Goal: Navigation & Orientation: Find specific page/section

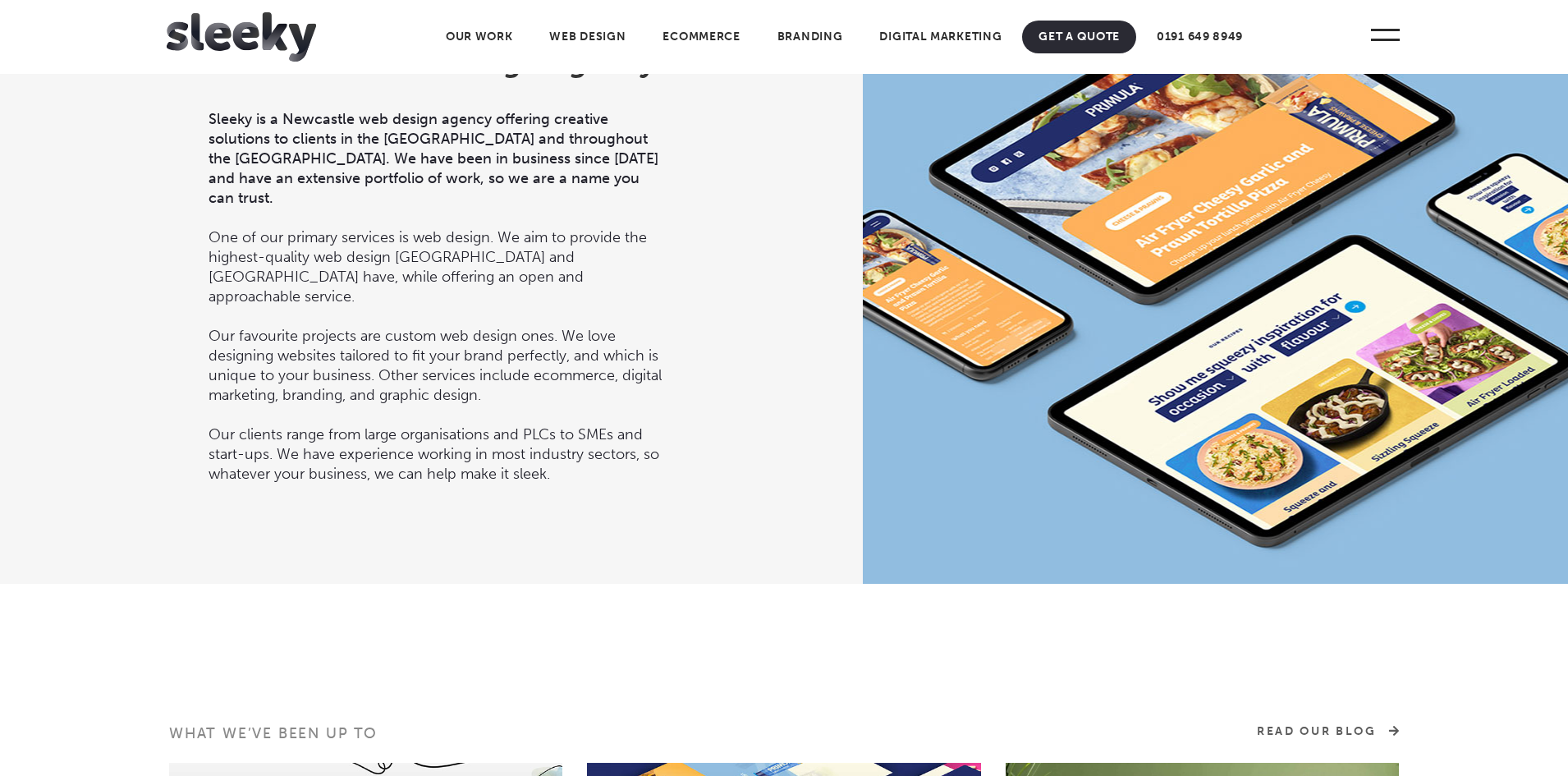
scroll to position [1745, 0]
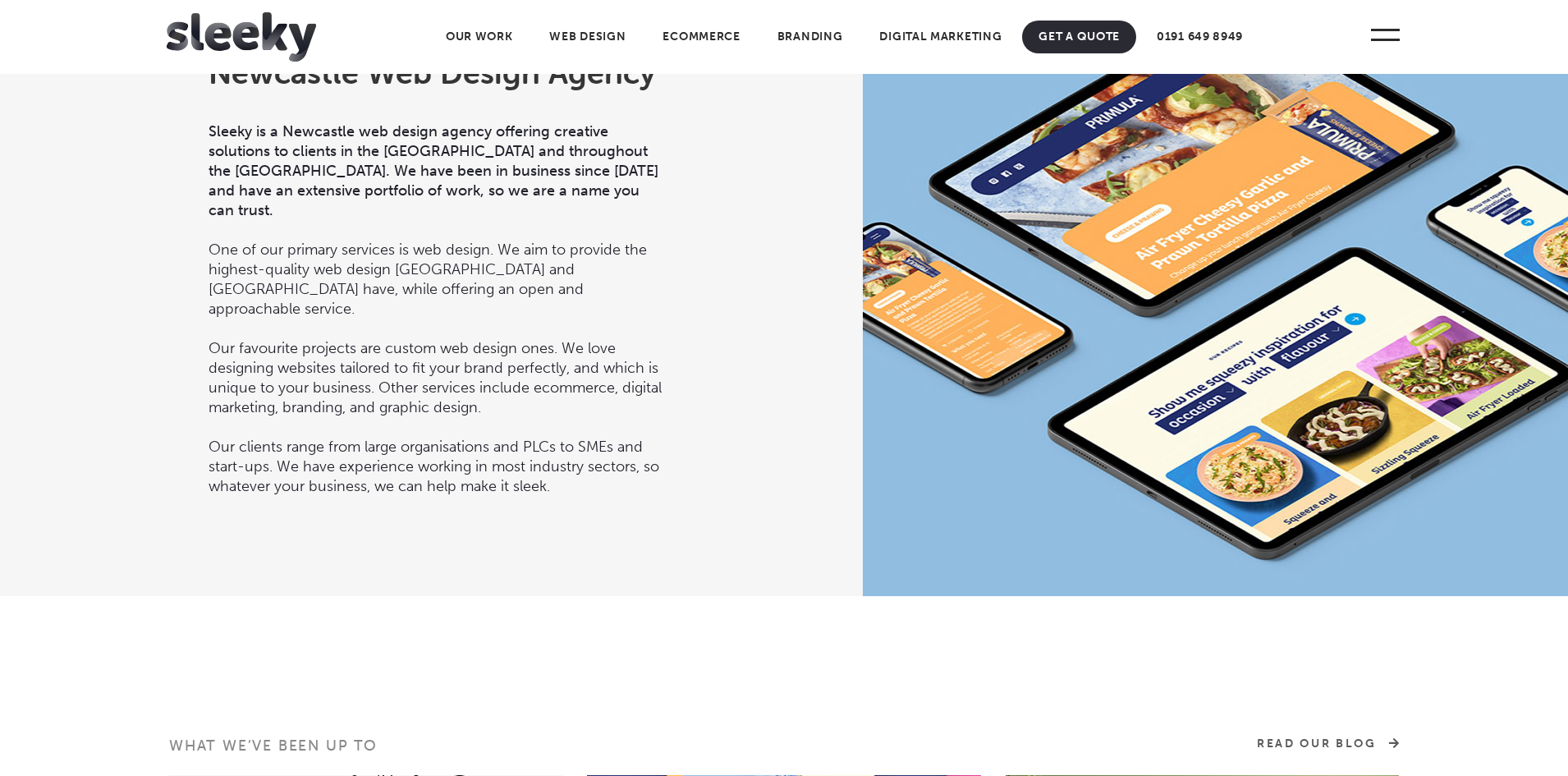
drag, startPoint x: 1437, startPoint y: 323, endPoint x: 1075, endPoint y: 303, distance: 362.6
click at [1075, 303] on div at bounding box center [1255, 276] width 784 height 641
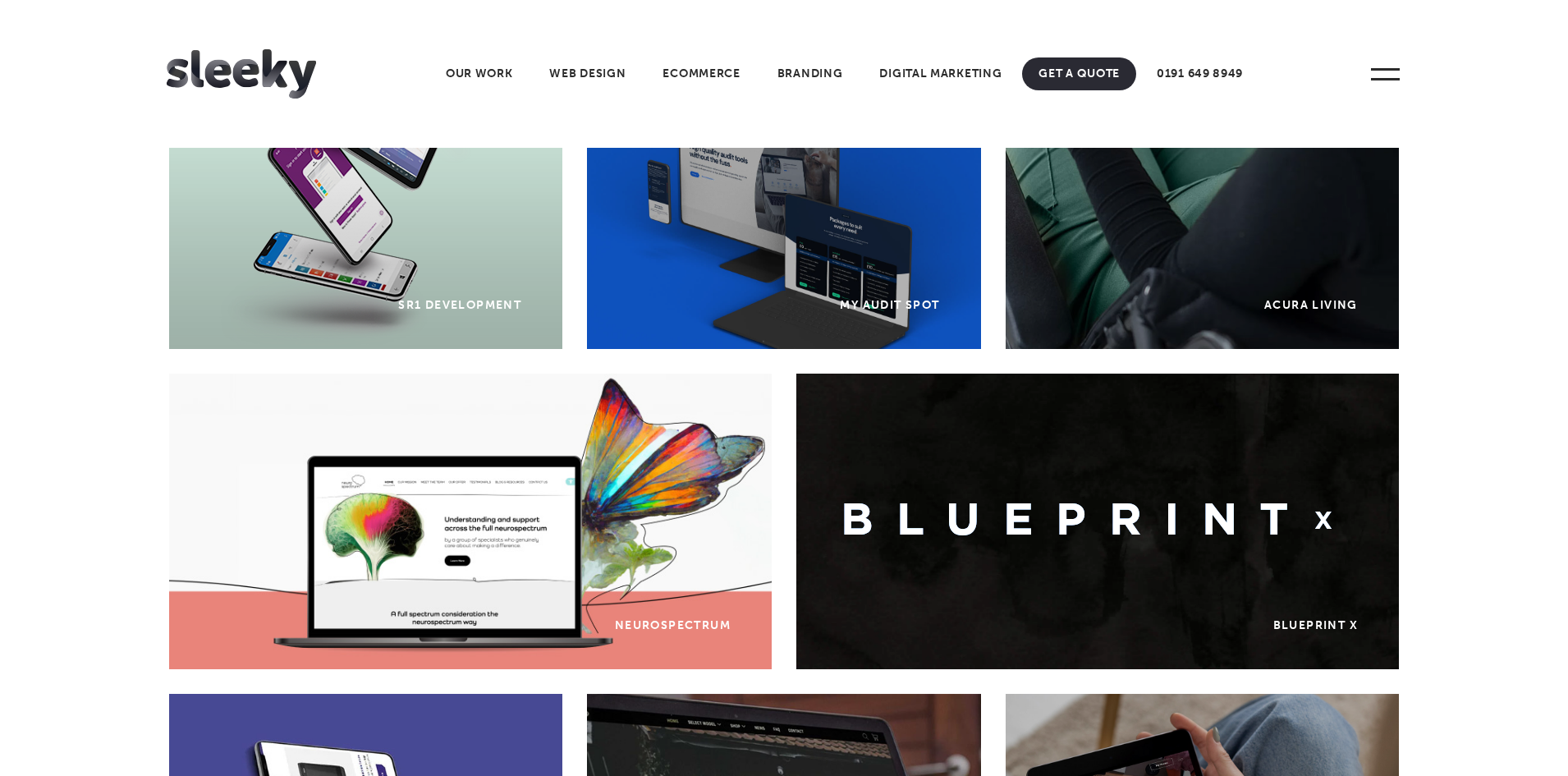
scroll to position [0, 0]
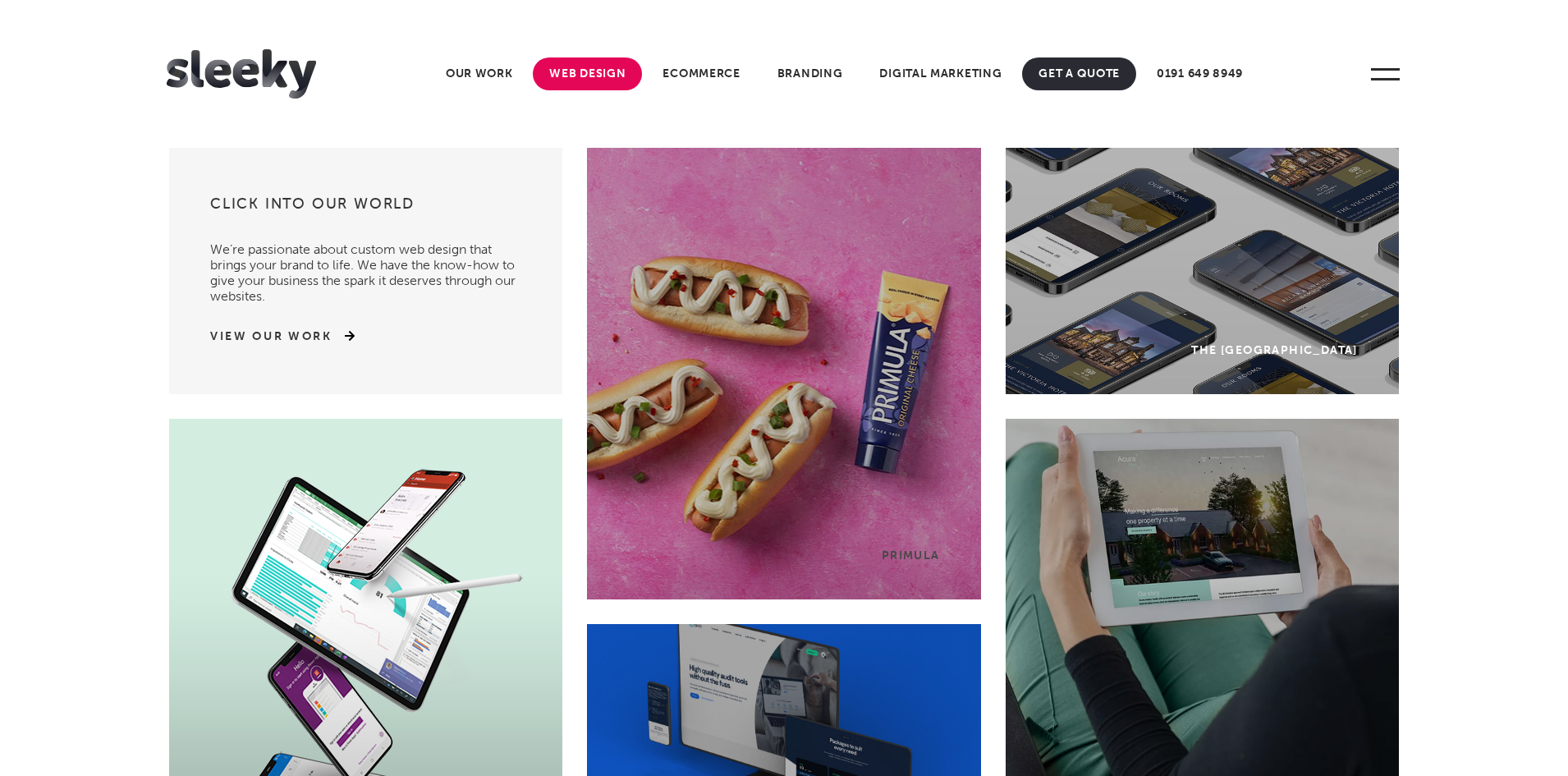
click at [571, 71] on link "Web Design" at bounding box center [587, 73] width 110 height 33
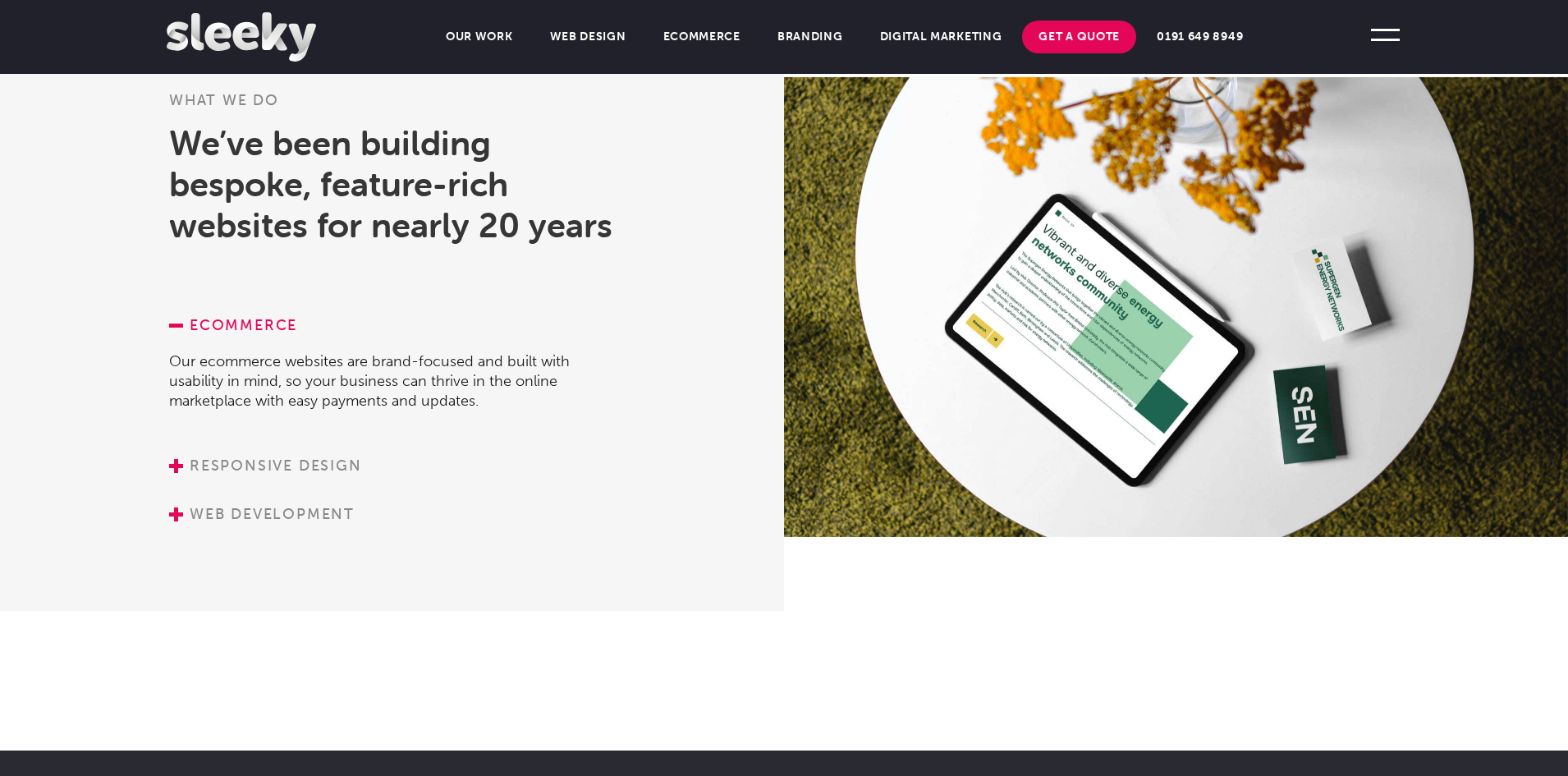
scroll to position [2165, 0]
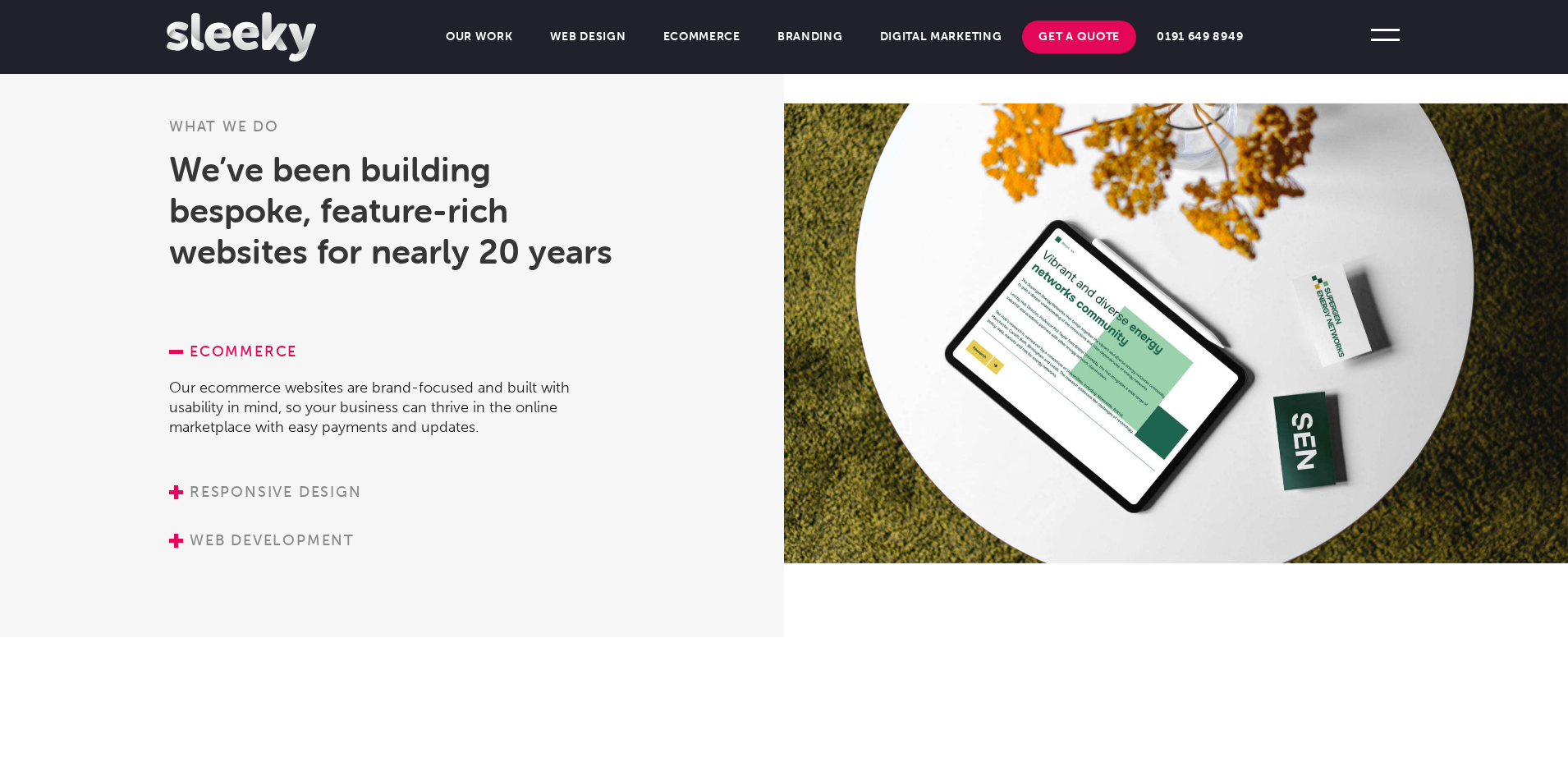
drag, startPoint x: 1404, startPoint y: 396, endPoint x: 1234, endPoint y: 370, distance: 172.0
click at [1234, 370] on div at bounding box center [1177, 333] width 784 height 460
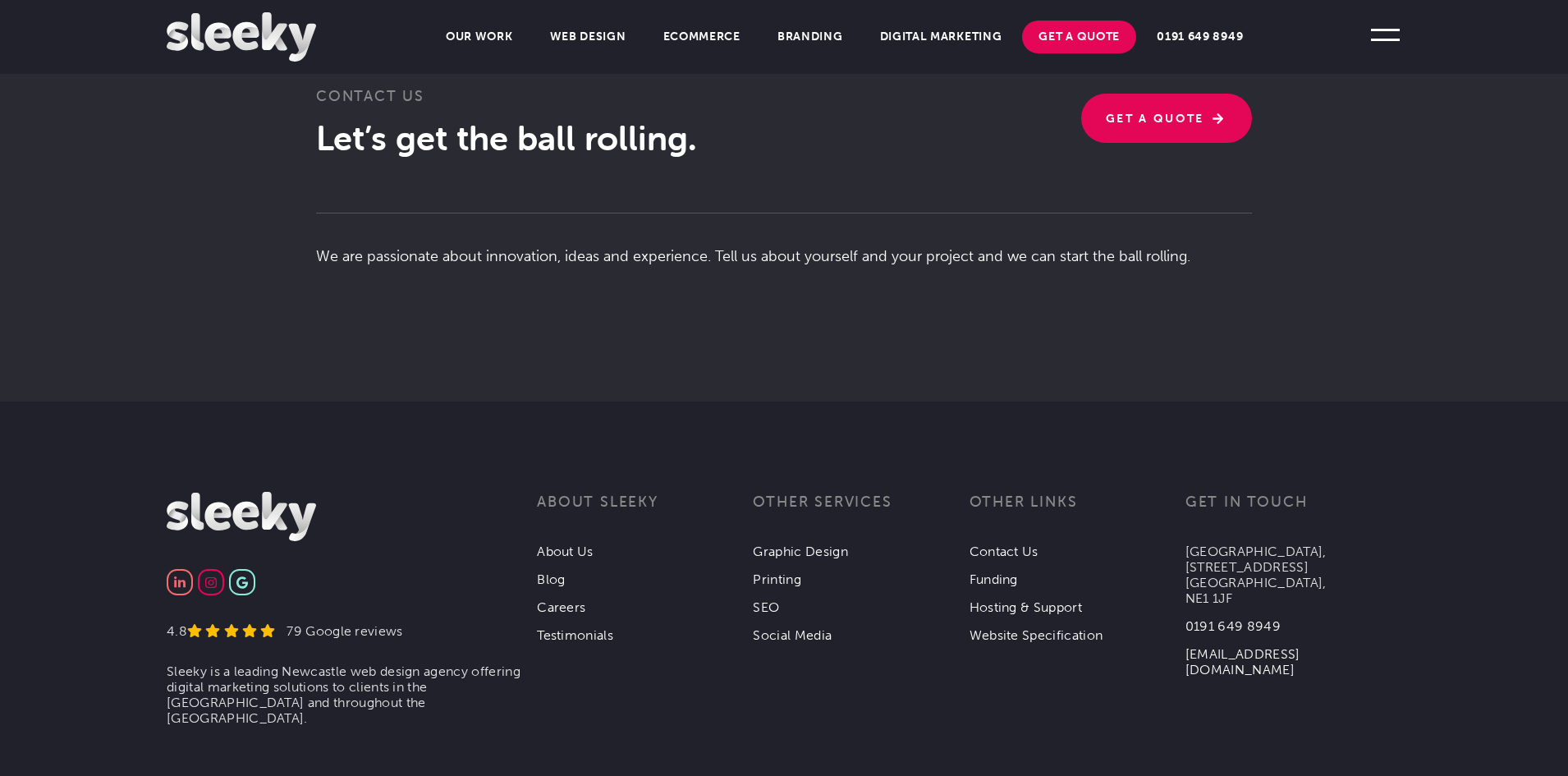
scroll to position [4107, 0]
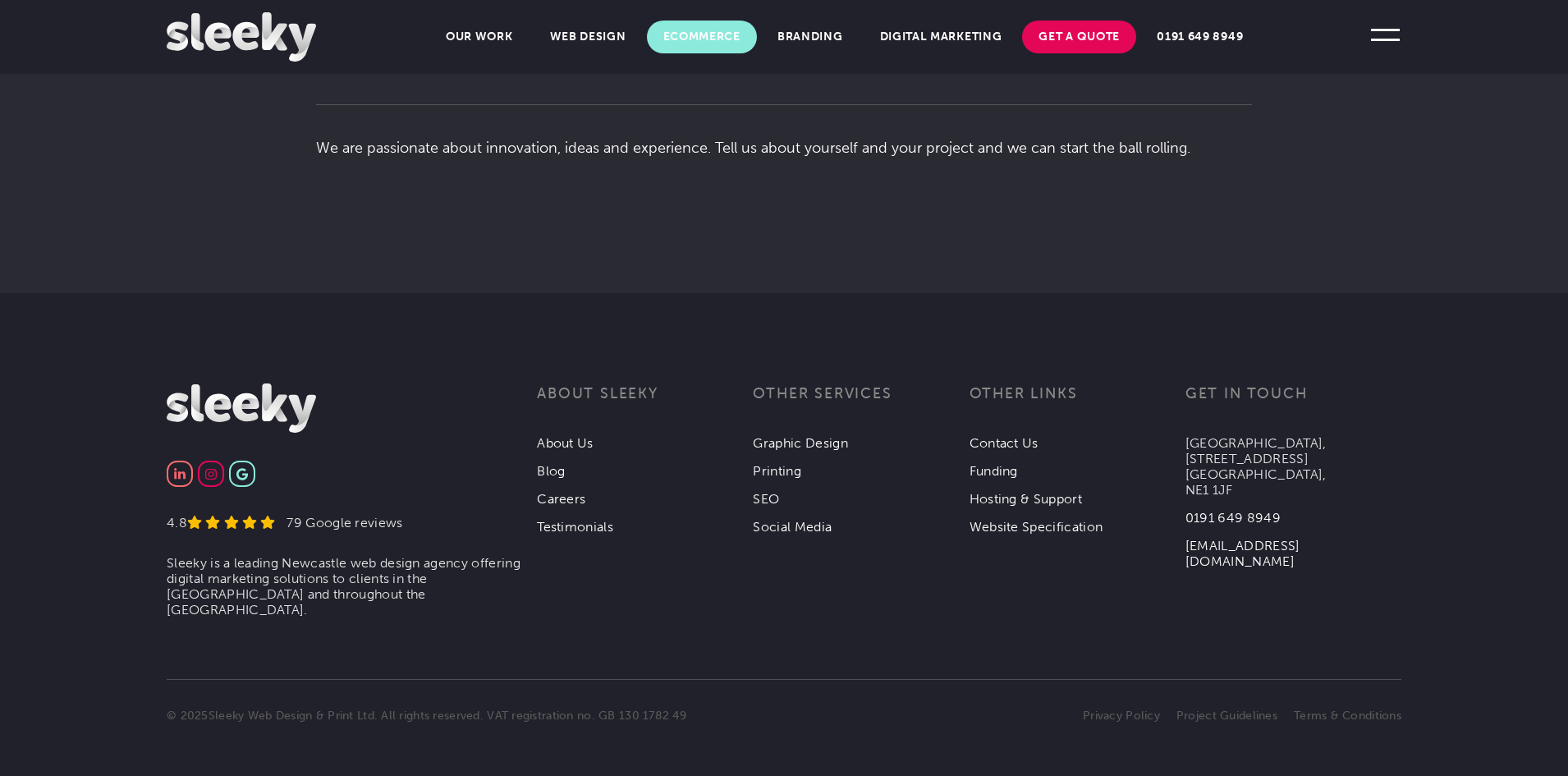
click at [661, 37] on link "Ecommerce" at bounding box center [701, 37] width 110 height 33
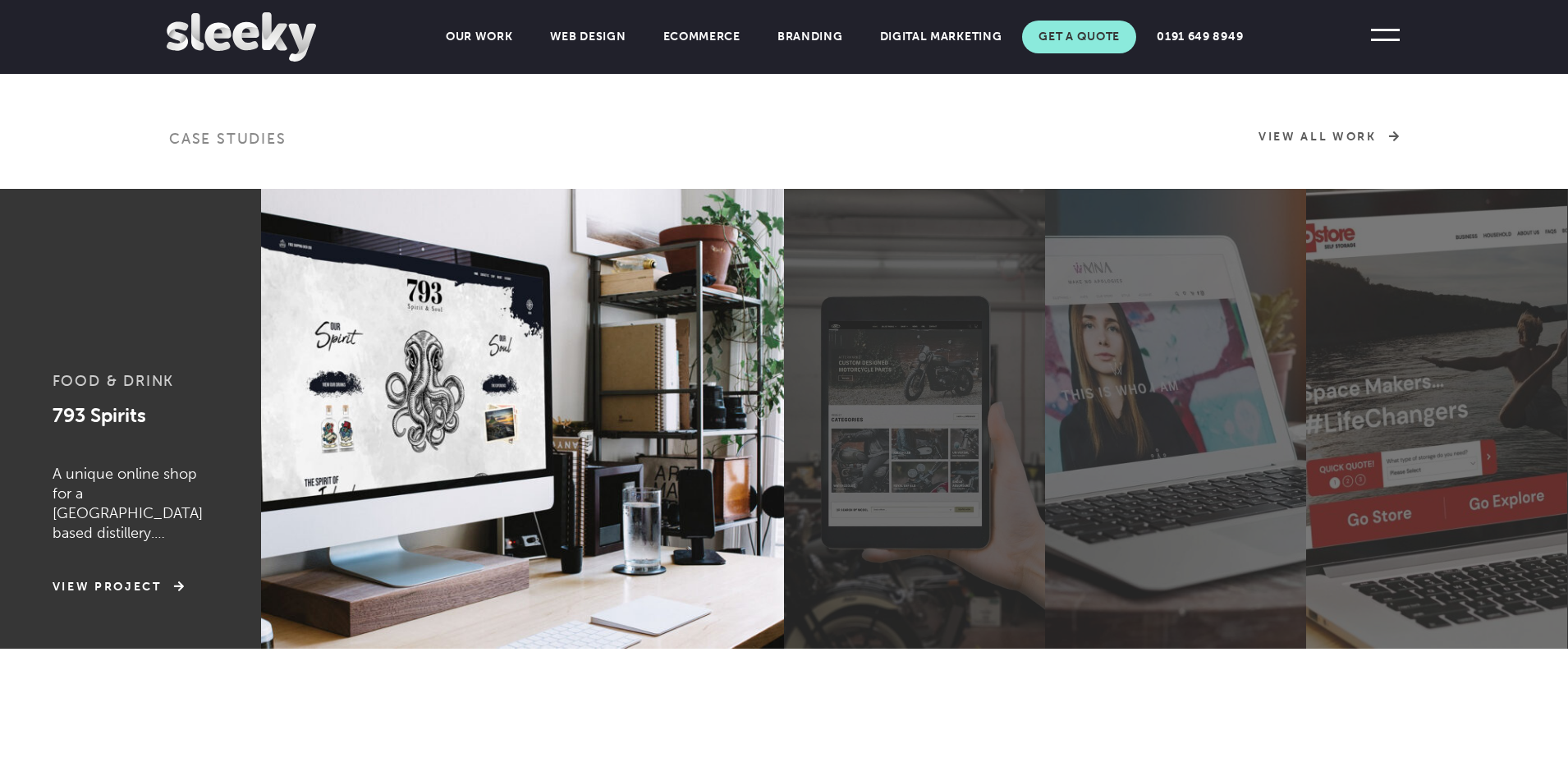
scroll to position [829, 0]
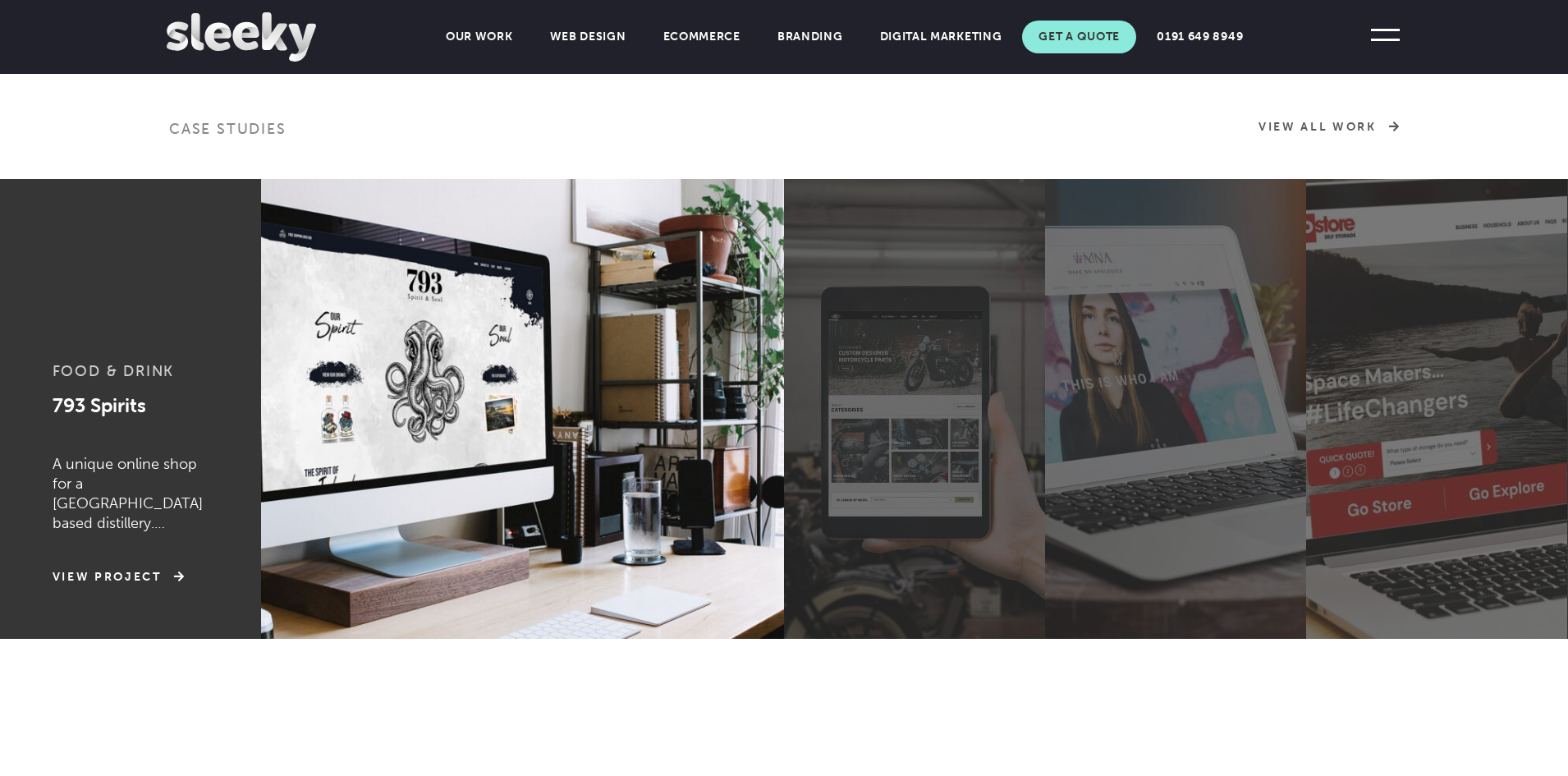
click at [954, 277] on label at bounding box center [915, 408] width 261 height 460
click at [0, 0] on input "radio" at bounding box center [0, 0] width 0 height 0
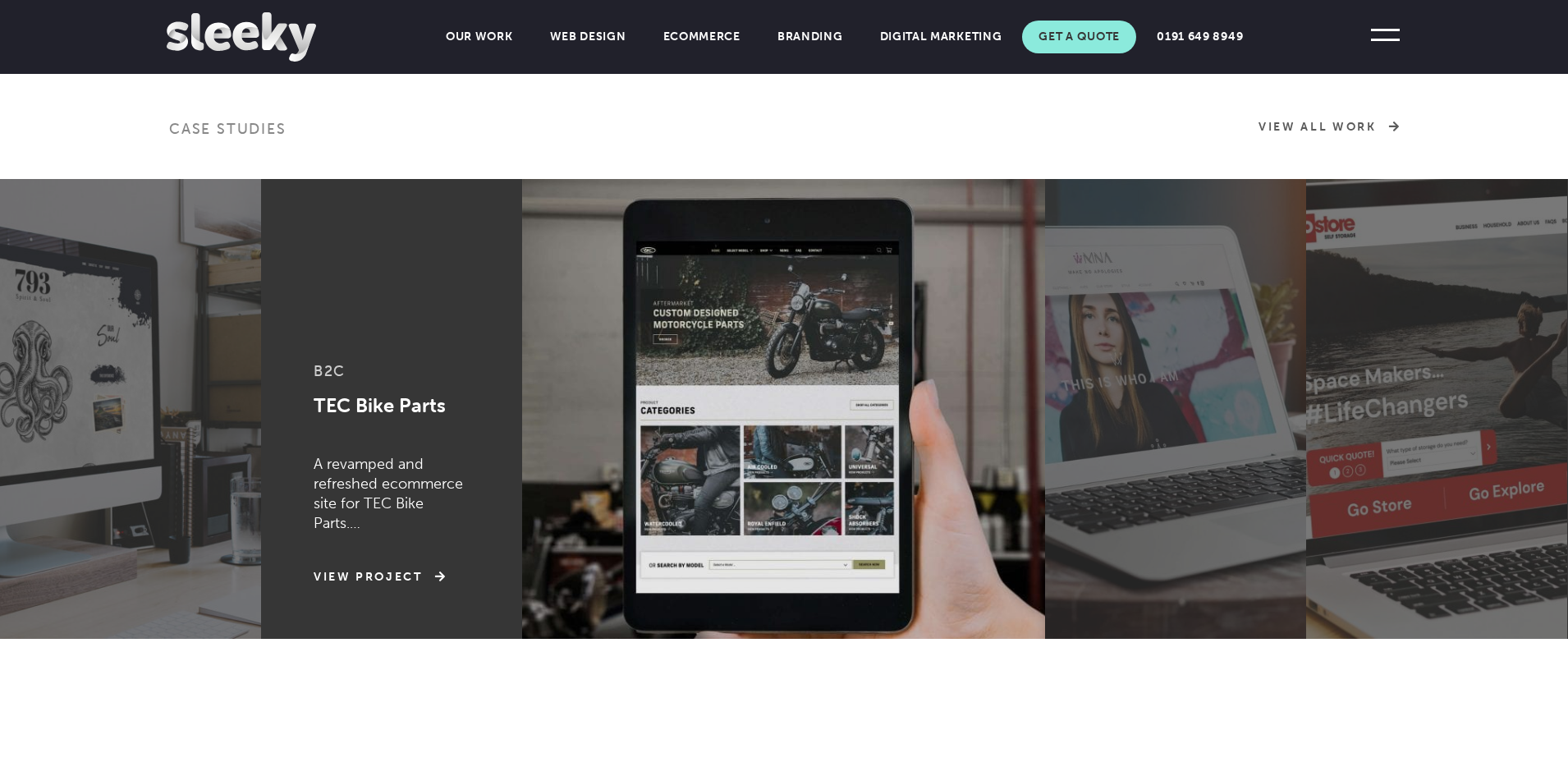
click at [1117, 341] on label at bounding box center [1176, 408] width 261 height 460
click at [0, 0] on input "radio" at bounding box center [0, 0] width 0 height 0
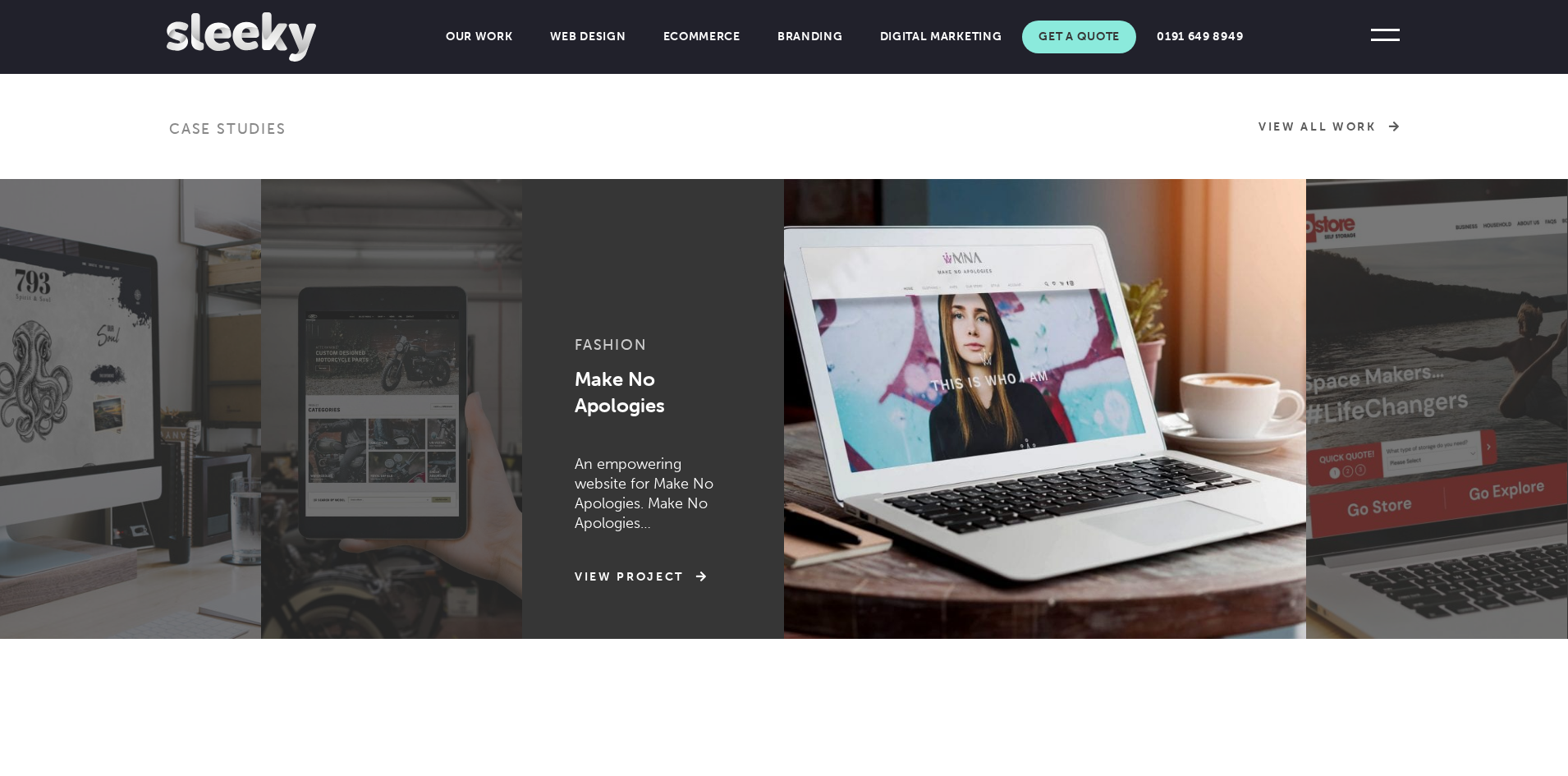
click at [1353, 333] on label at bounding box center [1437, 408] width 261 height 460
click at [0, 0] on input "radio" at bounding box center [0, 0] width 0 height 0
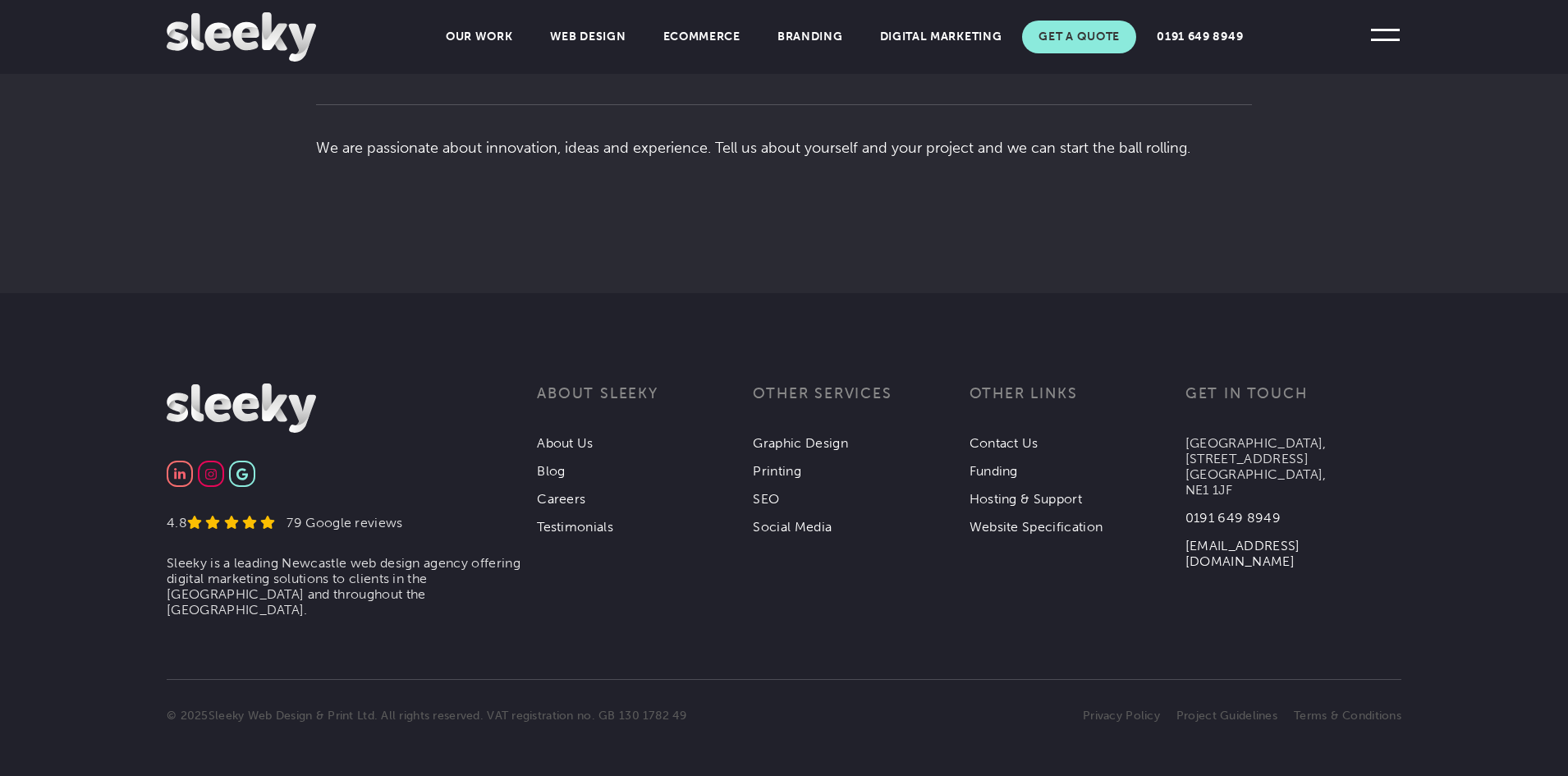
scroll to position [0, 0]
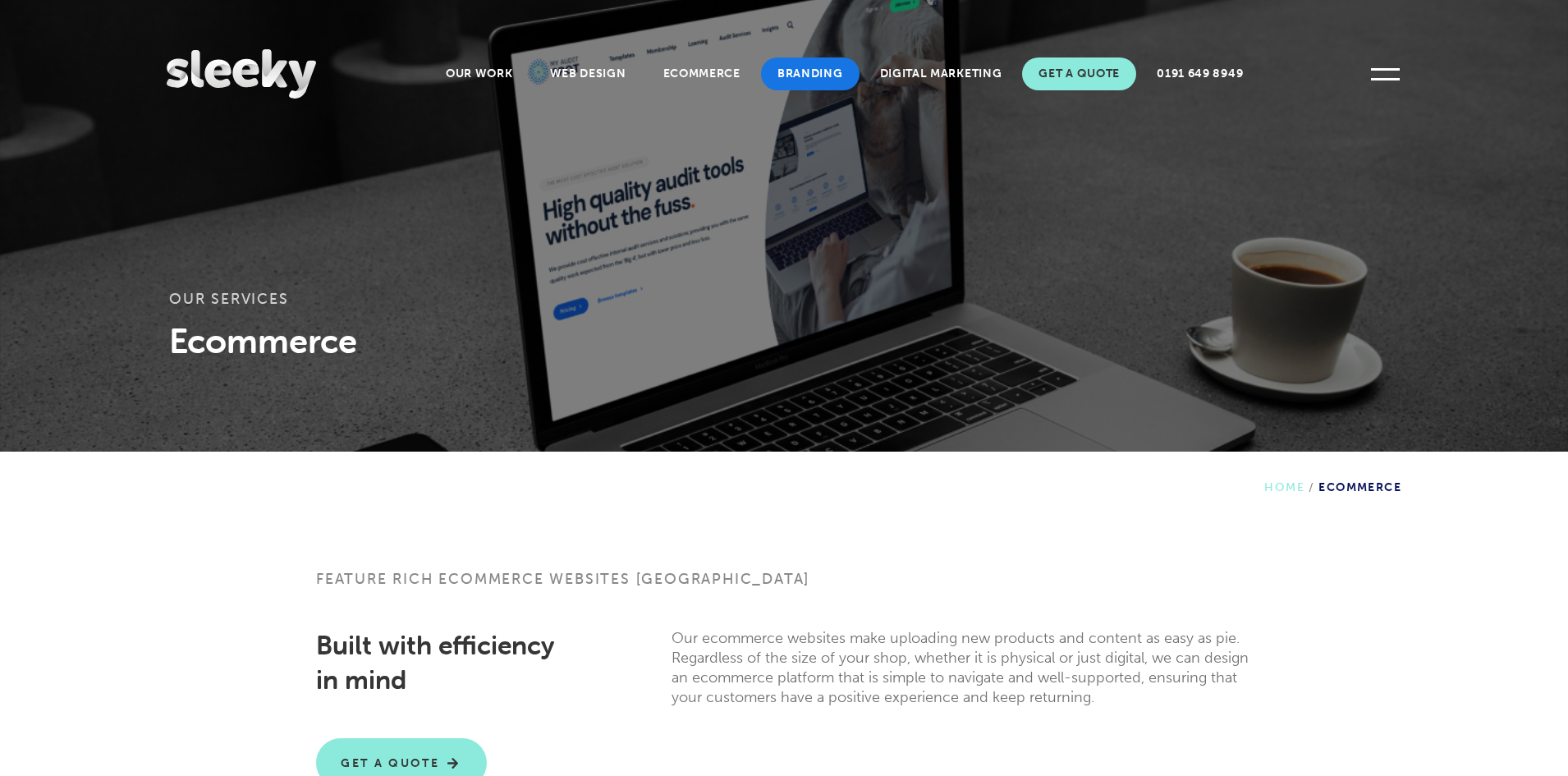
click at [796, 62] on link "Branding" at bounding box center [810, 73] width 99 height 33
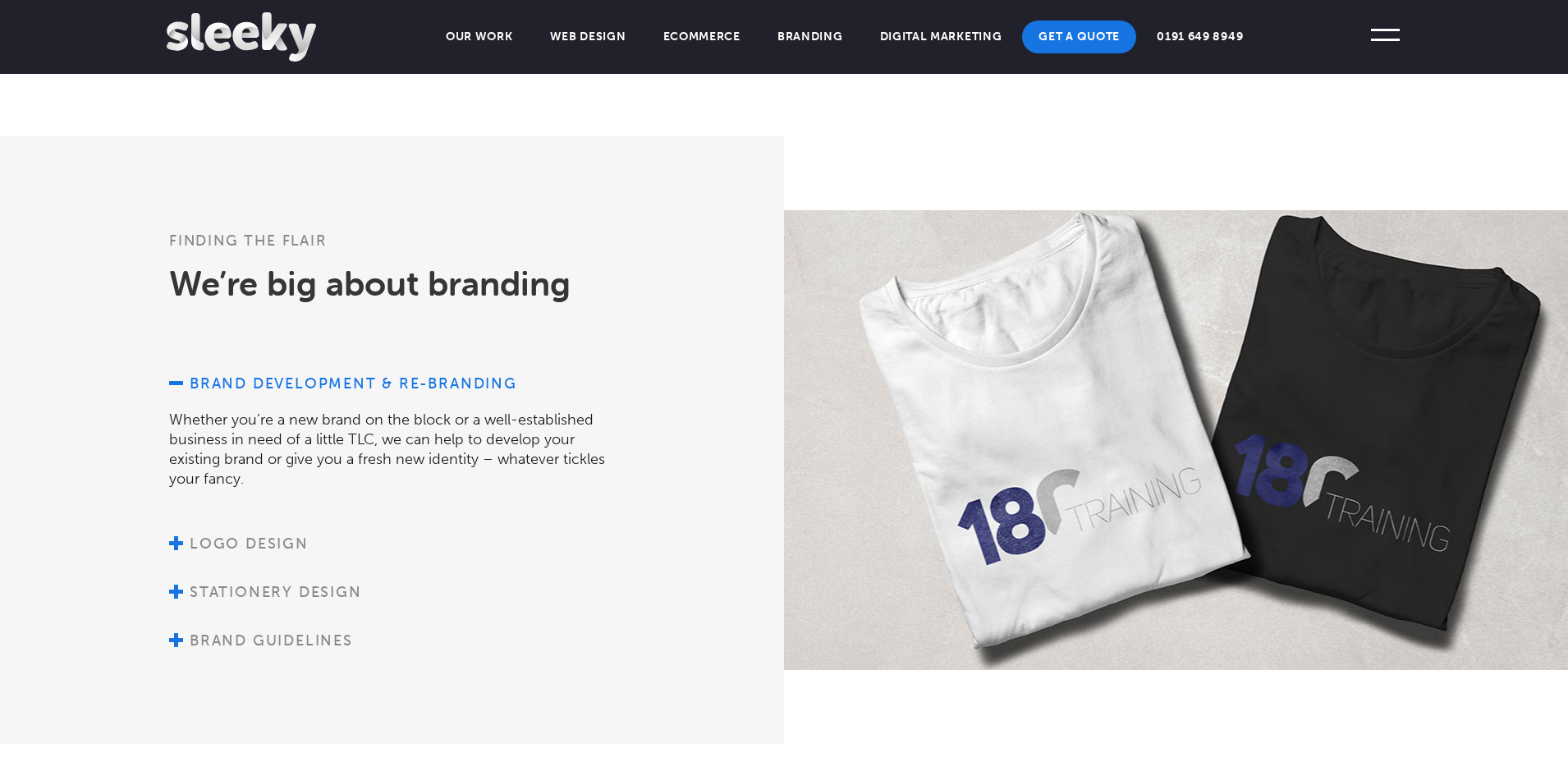
scroll to position [1417, 0]
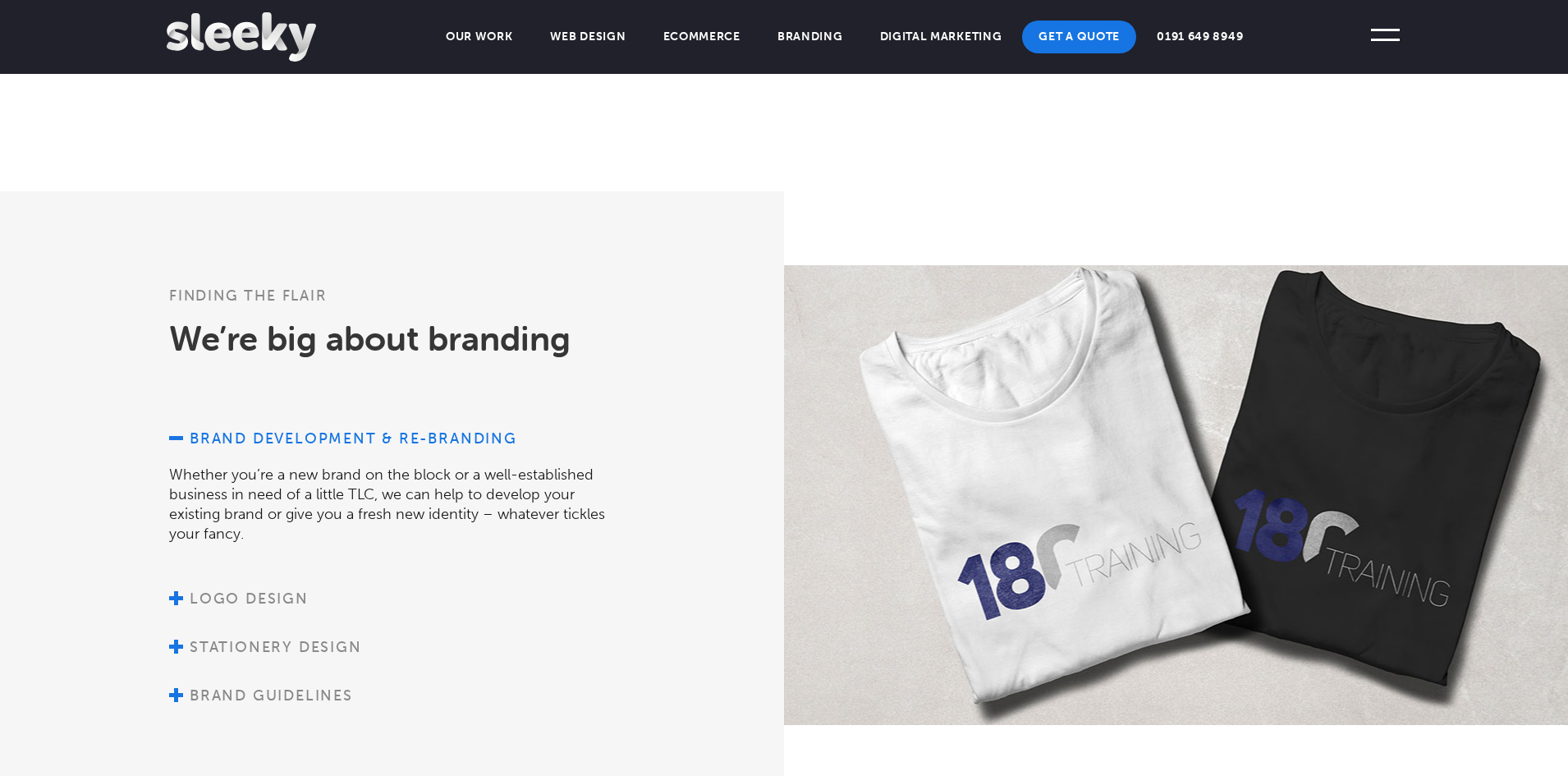
drag, startPoint x: 1279, startPoint y: 465, endPoint x: 1188, endPoint y: 451, distance: 92.1
click at [1188, 451] on div at bounding box center [1177, 494] width 784 height 460
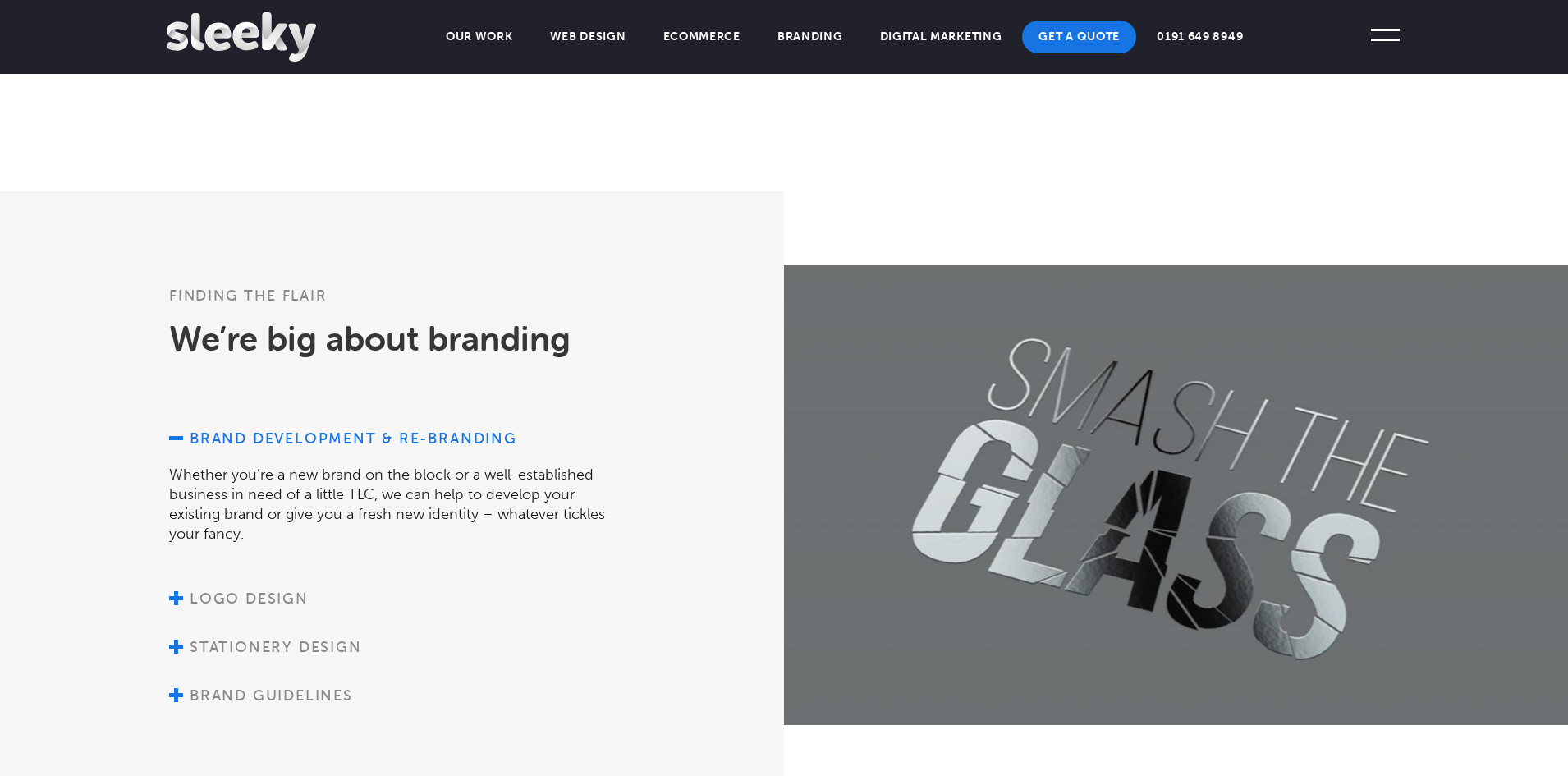
drag, startPoint x: 1010, startPoint y: 432, endPoint x: 947, endPoint y: 419, distance: 64.3
click at [947, 419] on div at bounding box center [1177, 494] width 784 height 460
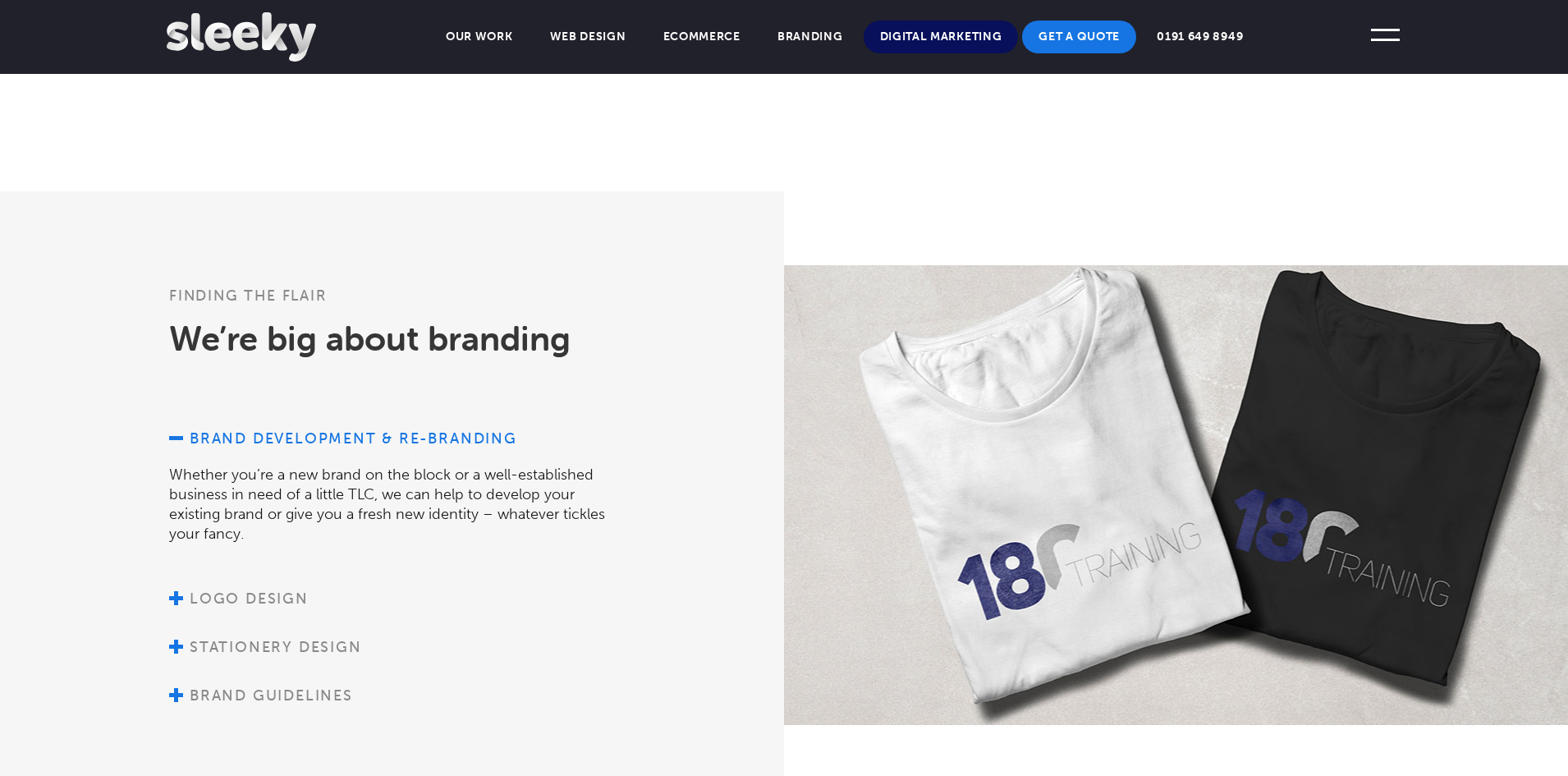
click at [926, 32] on link "Digital Marketing" at bounding box center [941, 37] width 155 height 33
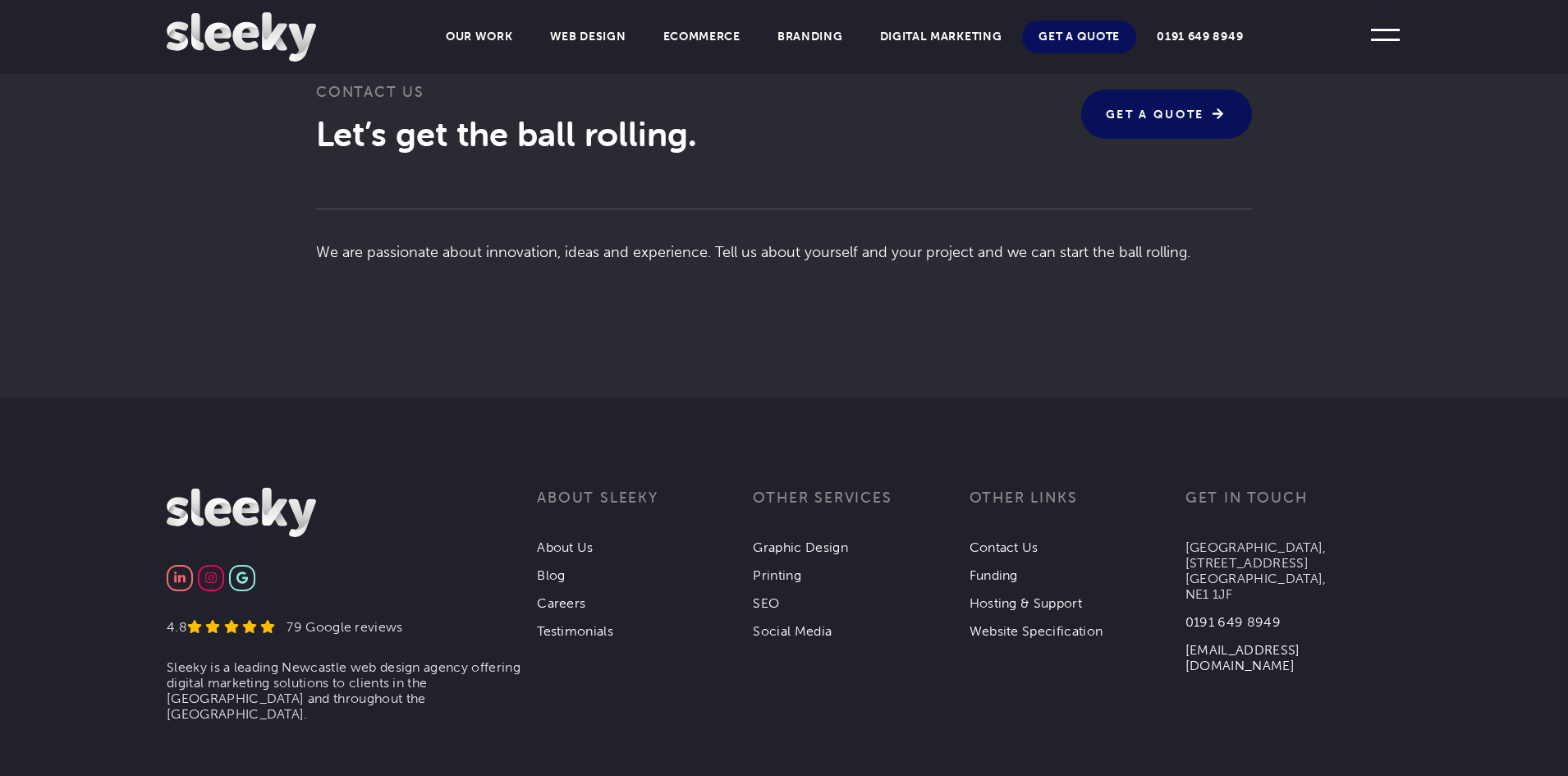
scroll to position [3539, 0]
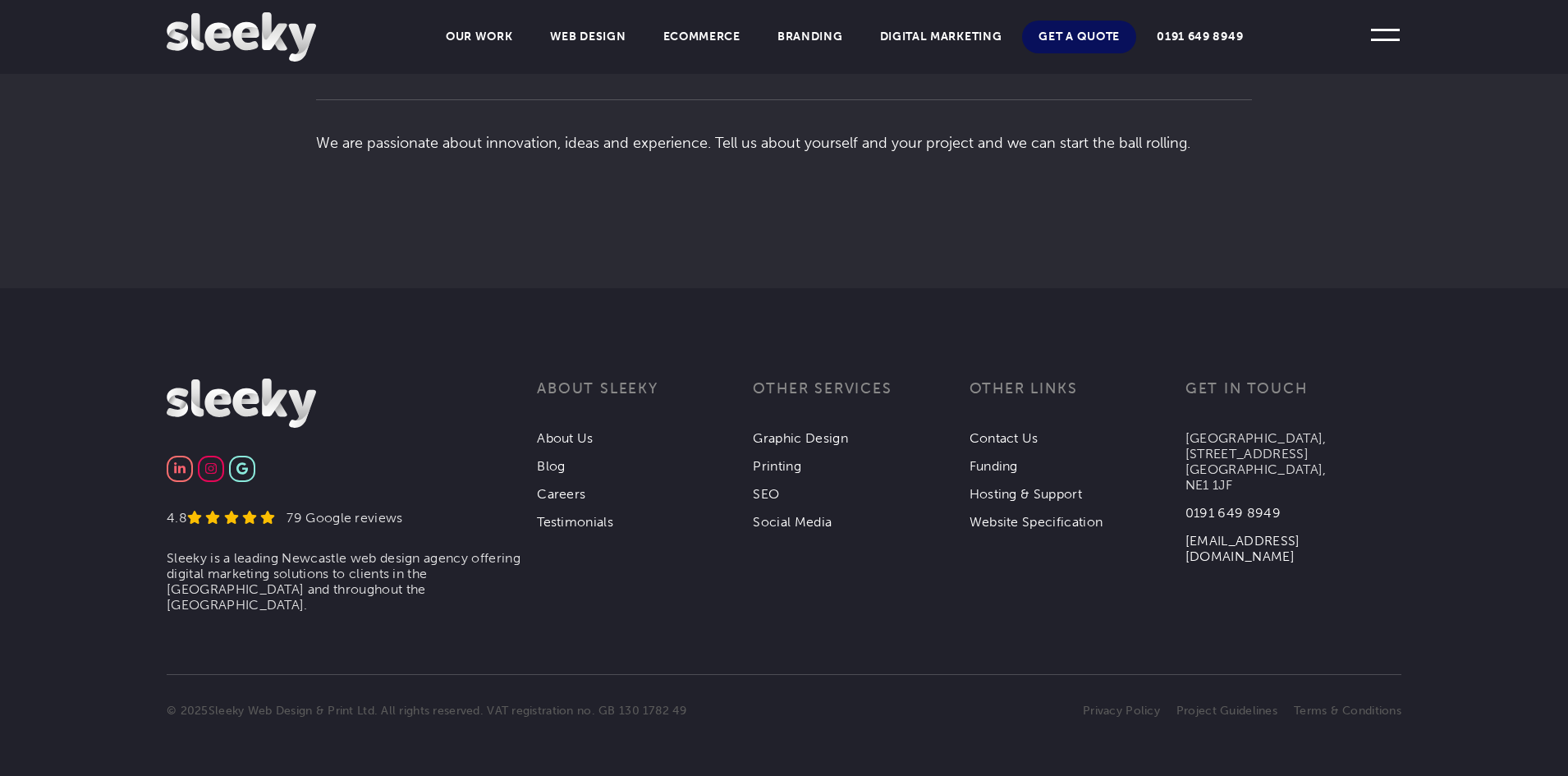
click at [1104, 33] on link "Get A Quote" at bounding box center [1080, 37] width 115 height 33
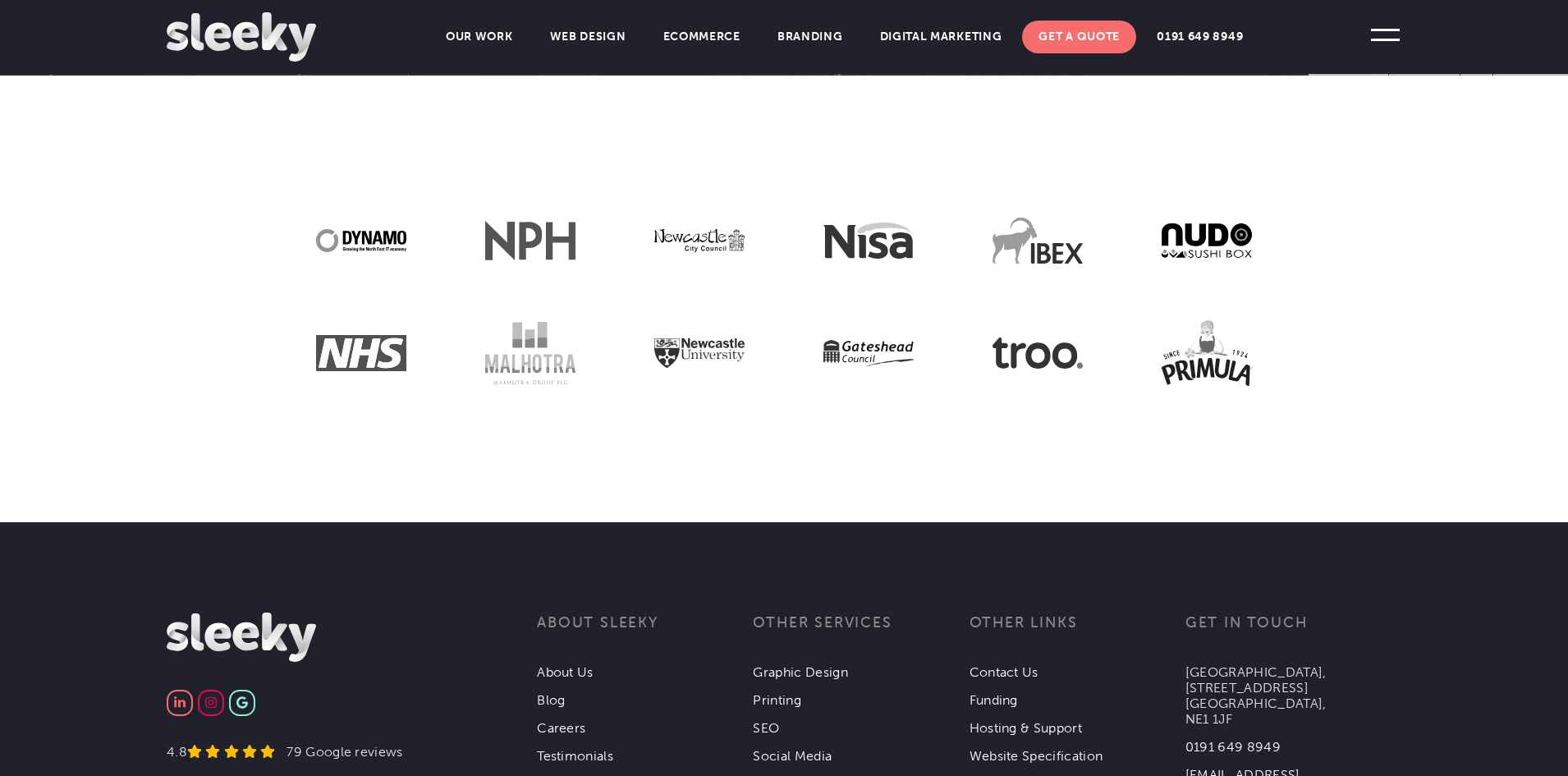
scroll to position [2373, 0]
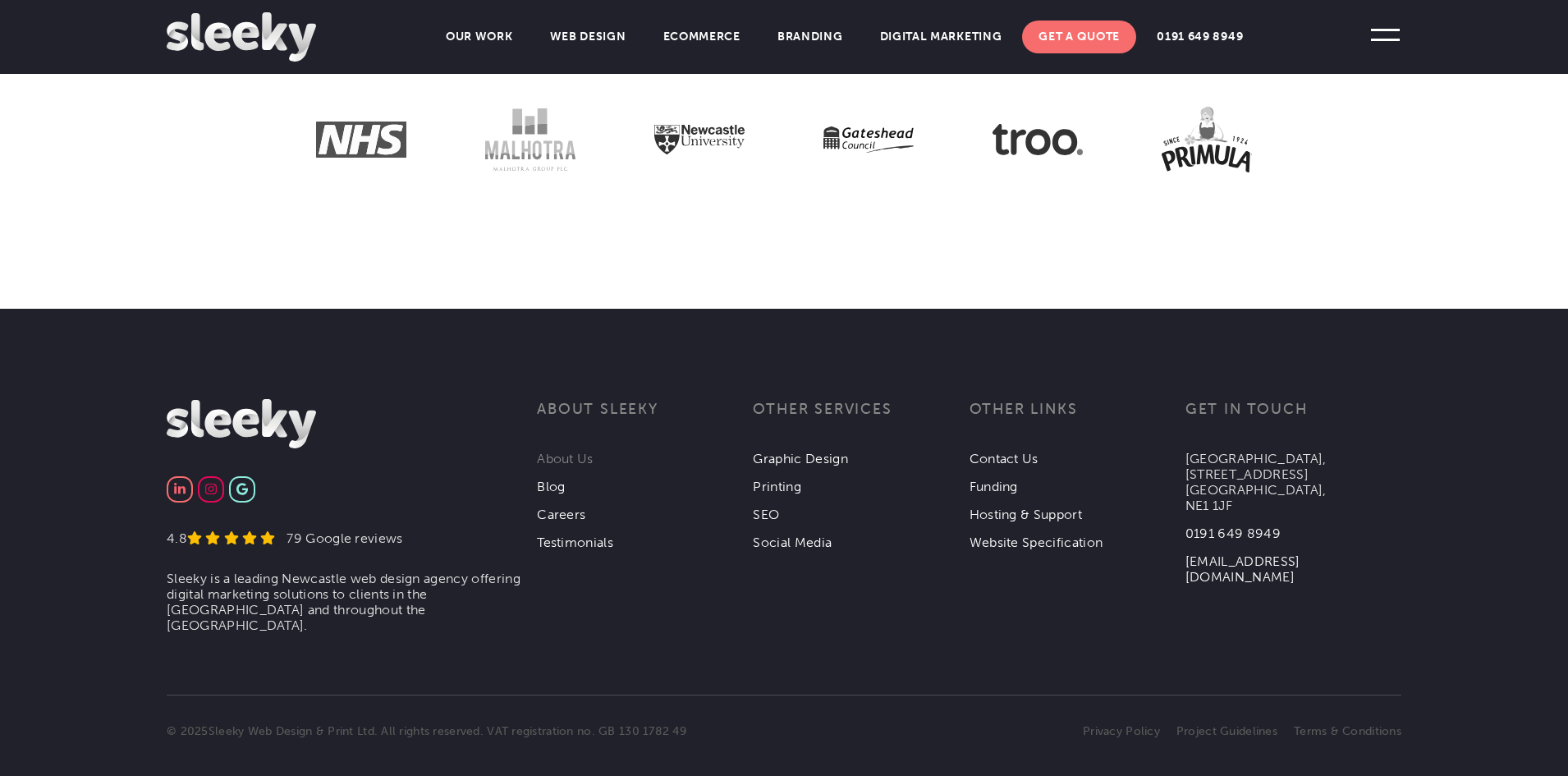
click at [566, 451] on link "About Us" at bounding box center [564, 459] width 56 height 16
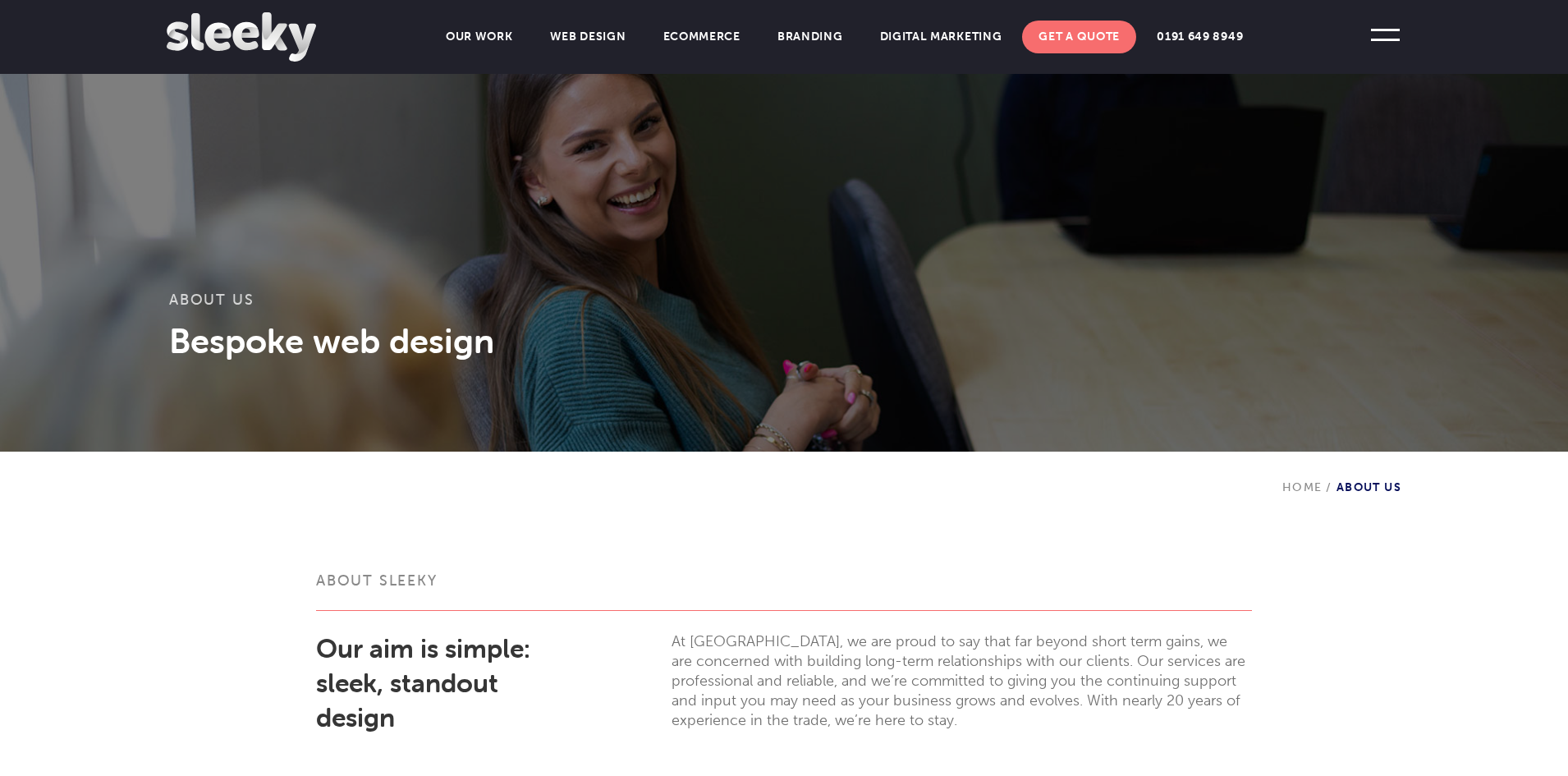
scroll to position [679, 0]
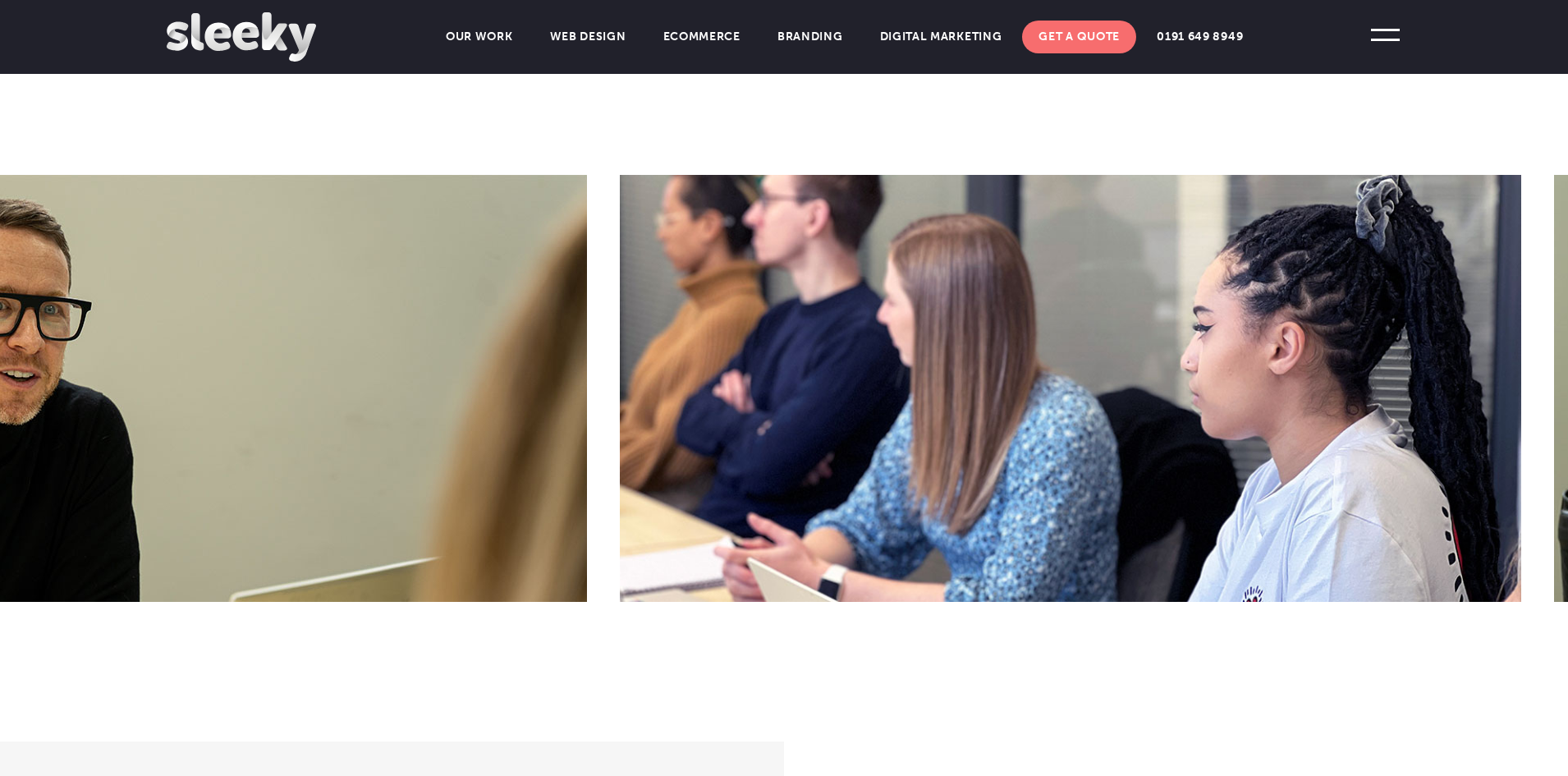
drag, startPoint x: 1349, startPoint y: 409, endPoint x: 1094, endPoint y: 401, distance: 255.1
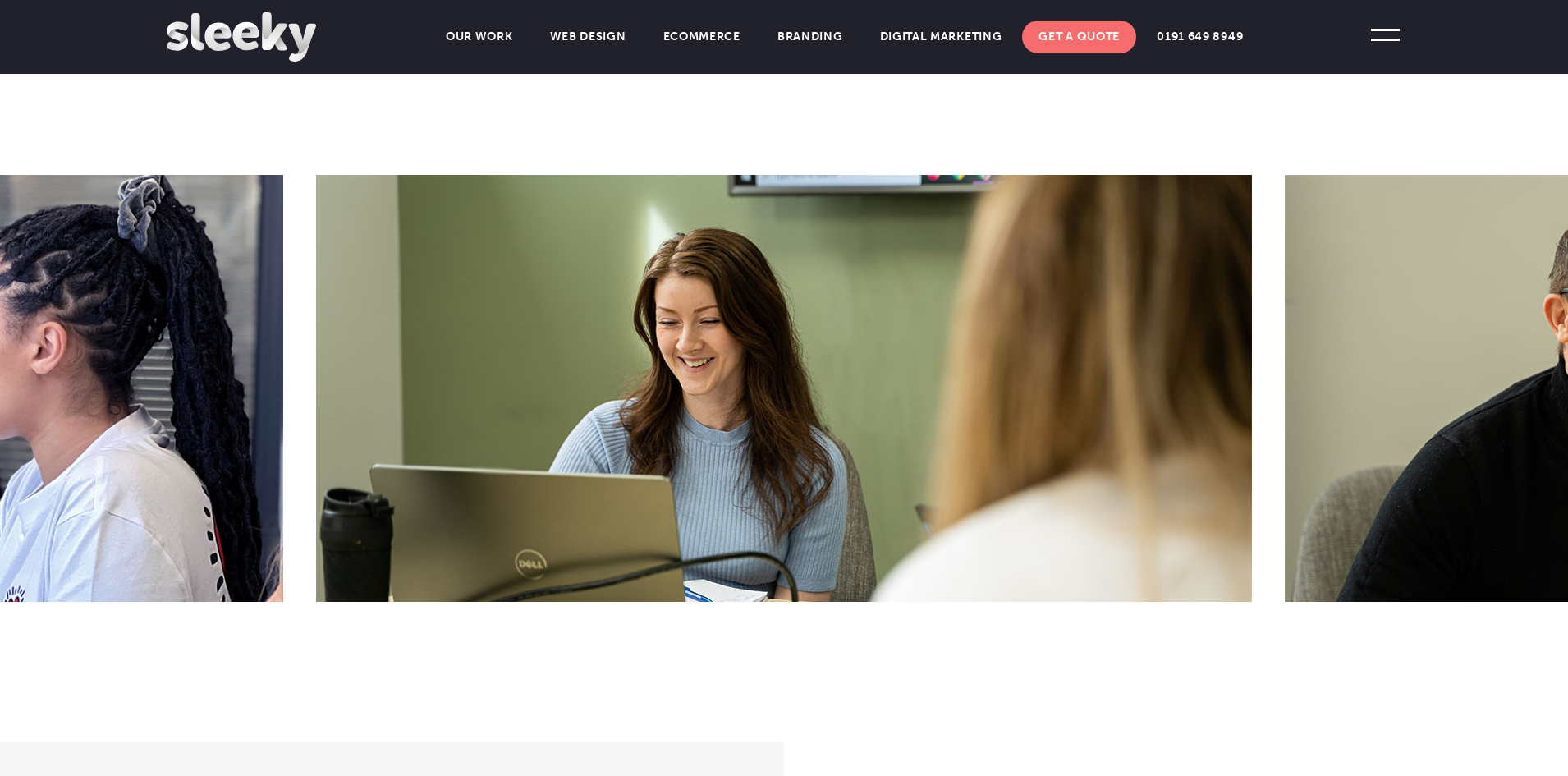
drag, startPoint x: 1414, startPoint y: 422, endPoint x: 848, endPoint y: 391, distance: 566.8
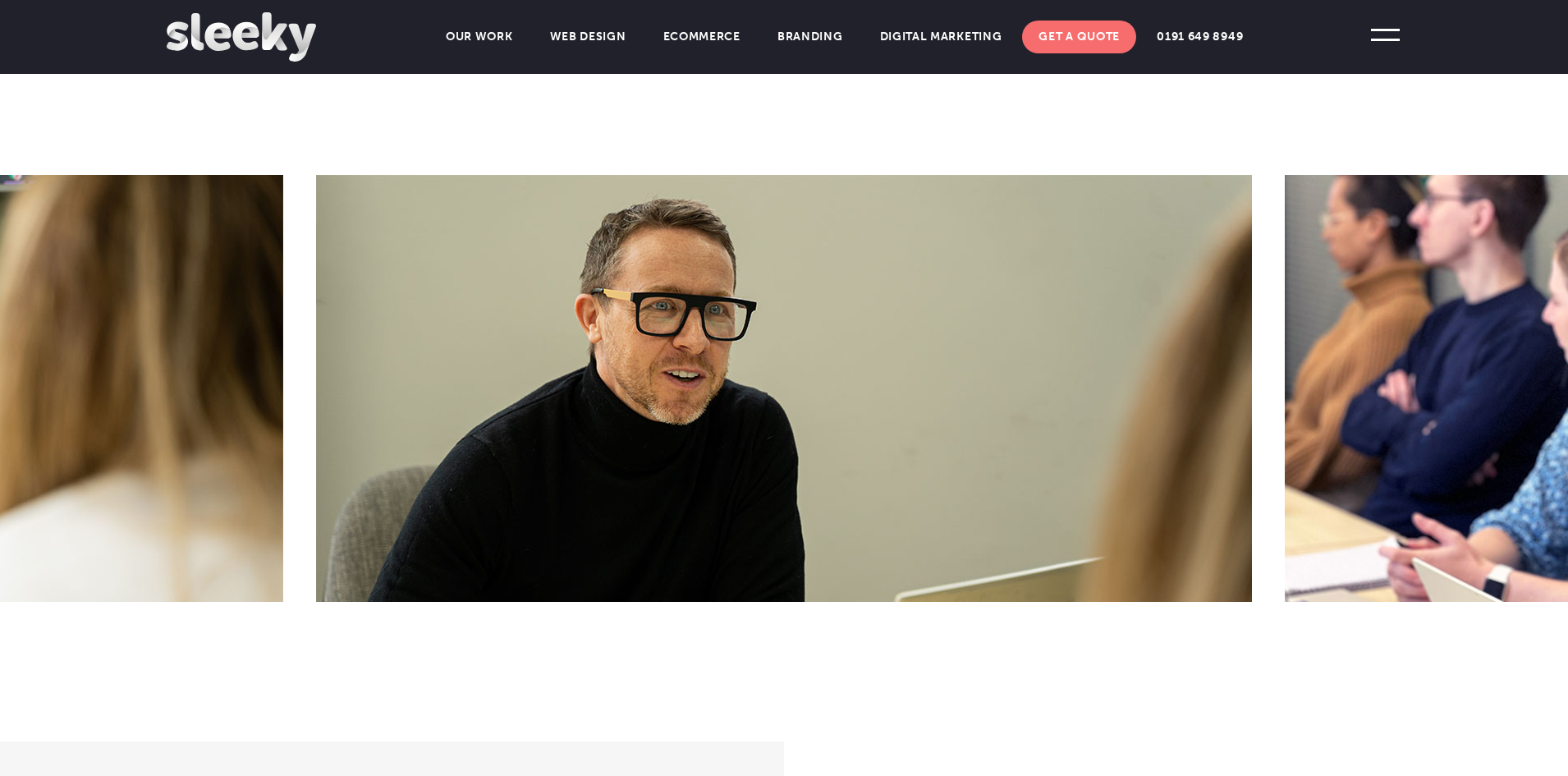
drag, startPoint x: 821, startPoint y: 408, endPoint x: 758, endPoint y: 405, distance: 63.1
click at [758, 405] on img at bounding box center [784, 388] width 936 height 427
drag, startPoint x: 1354, startPoint y: 401, endPoint x: 1028, endPoint y: 399, distance: 326.0
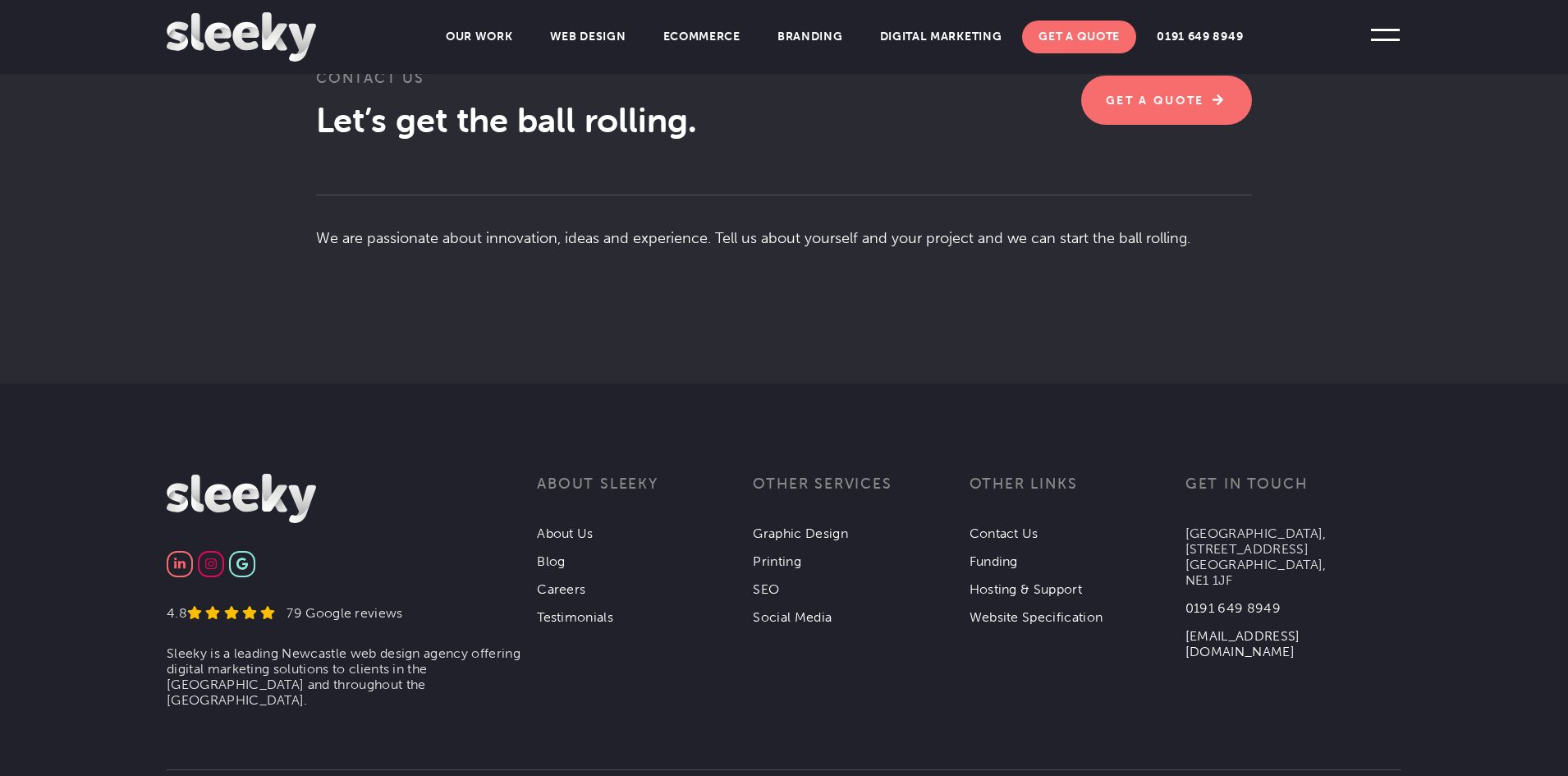
scroll to position [3035, 0]
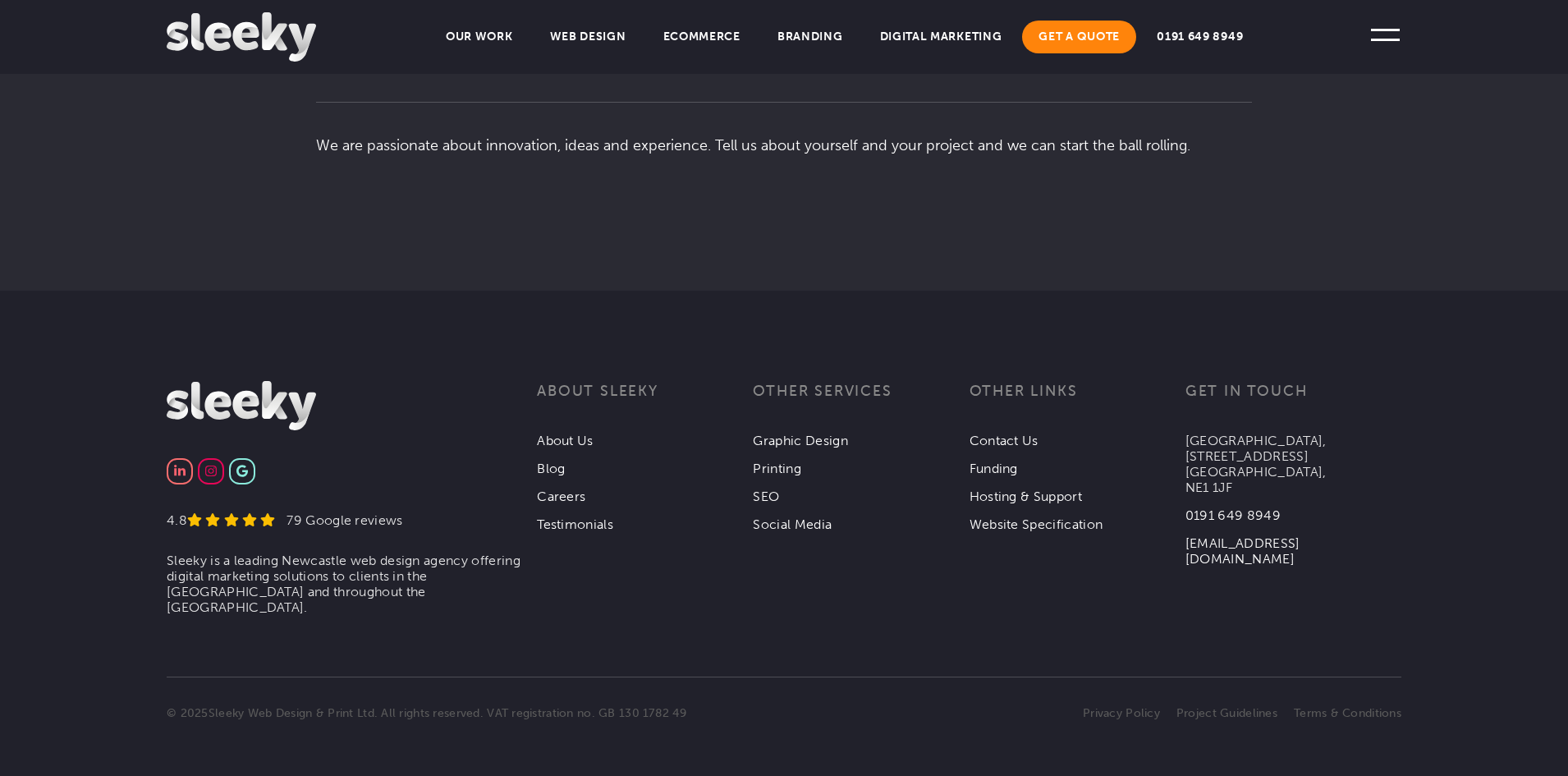
click at [1068, 35] on link "Get A Quote" at bounding box center [1080, 37] width 115 height 33
